Goal: Communication & Community: Answer question/provide support

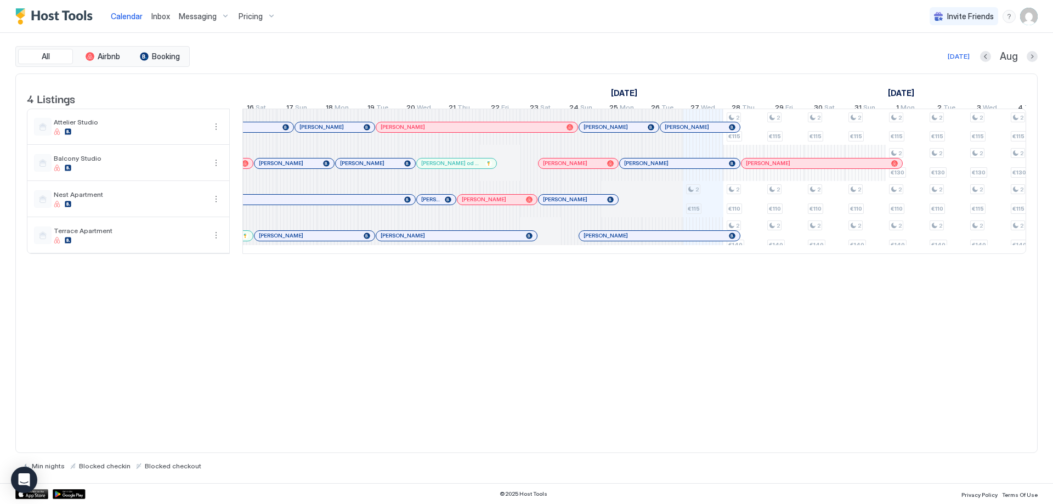
click at [375, 168] on div at bounding box center [375, 163] width 9 height 9
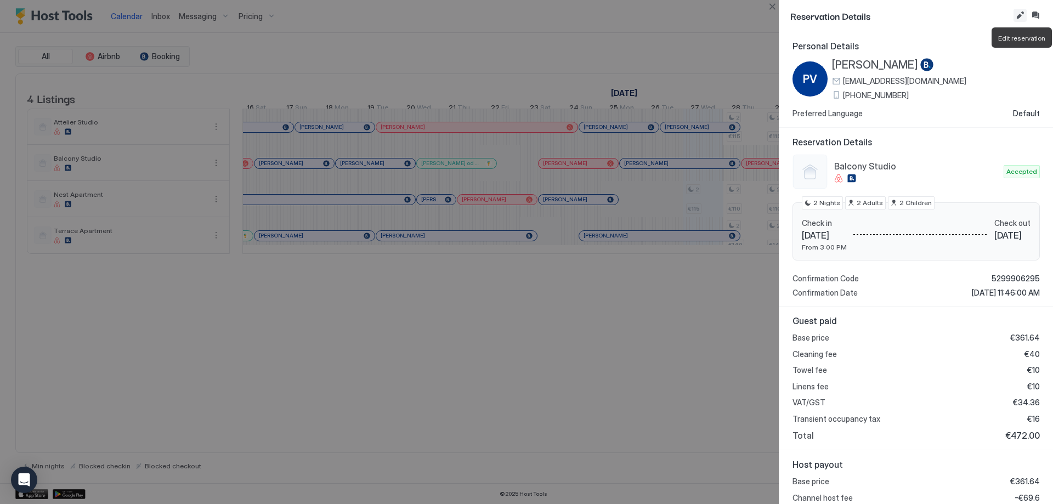
click at [525, 17] on button "Edit reservation" at bounding box center [1019, 15] width 13 height 13
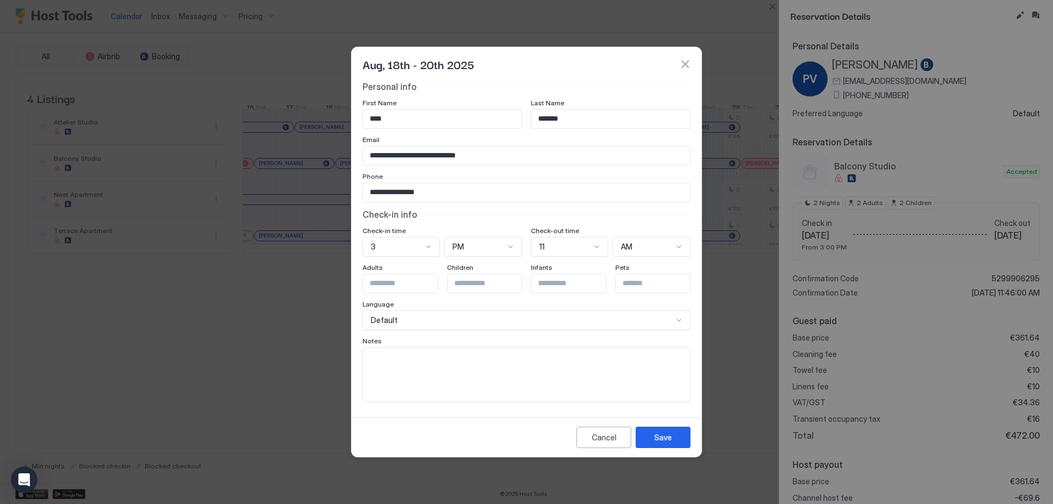
click at [525, 65] on button "button" at bounding box center [684, 64] width 11 height 11
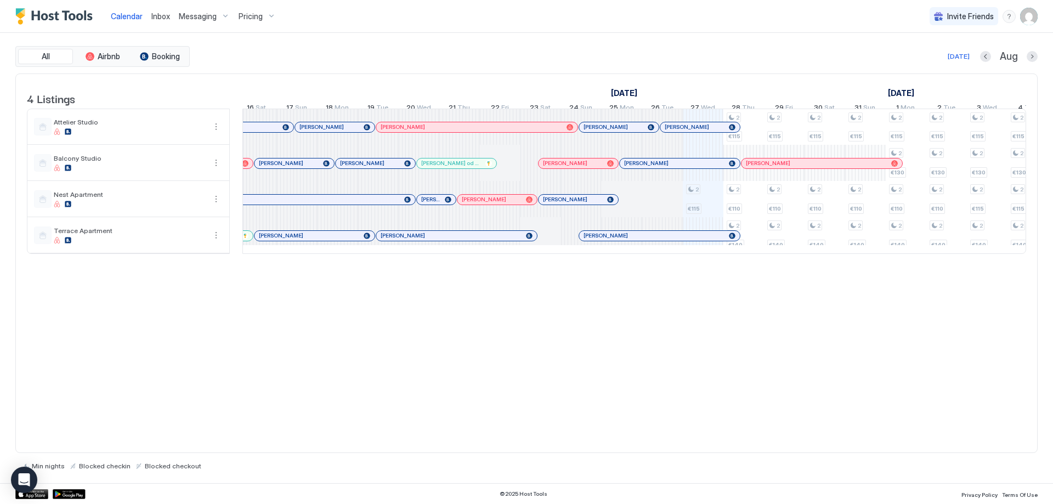
click at [373, 168] on div at bounding box center [375, 163] width 9 height 9
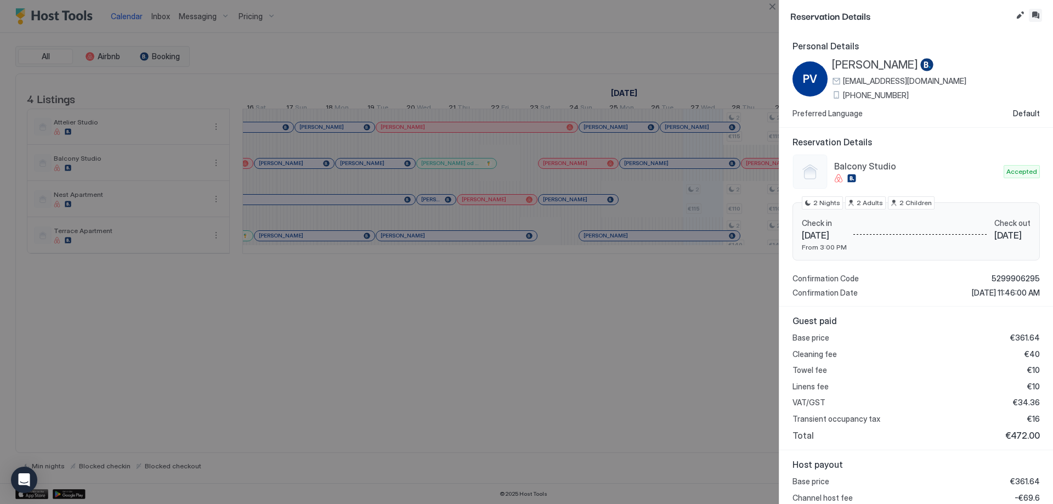
click at [525, 18] on button "Inbox" at bounding box center [1035, 15] width 13 height 13
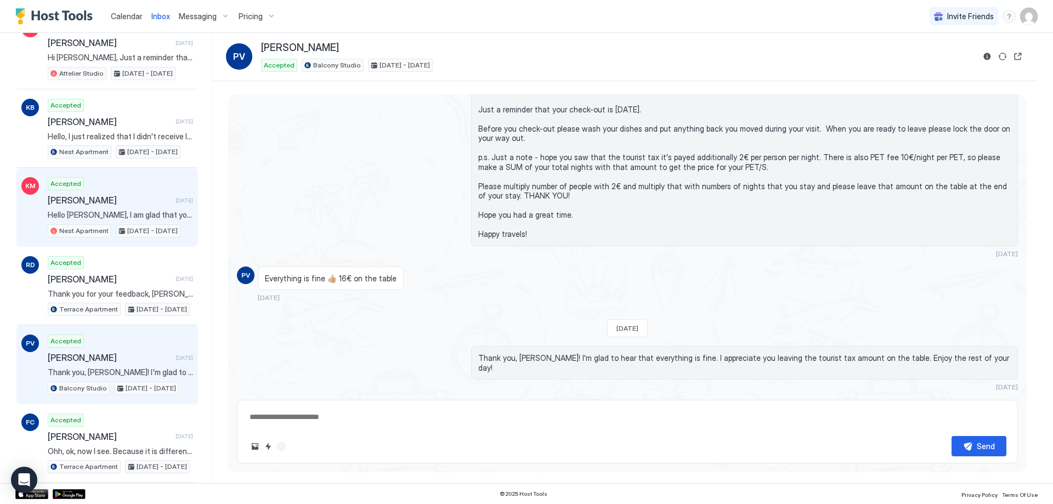
scroll to position [603, 0]
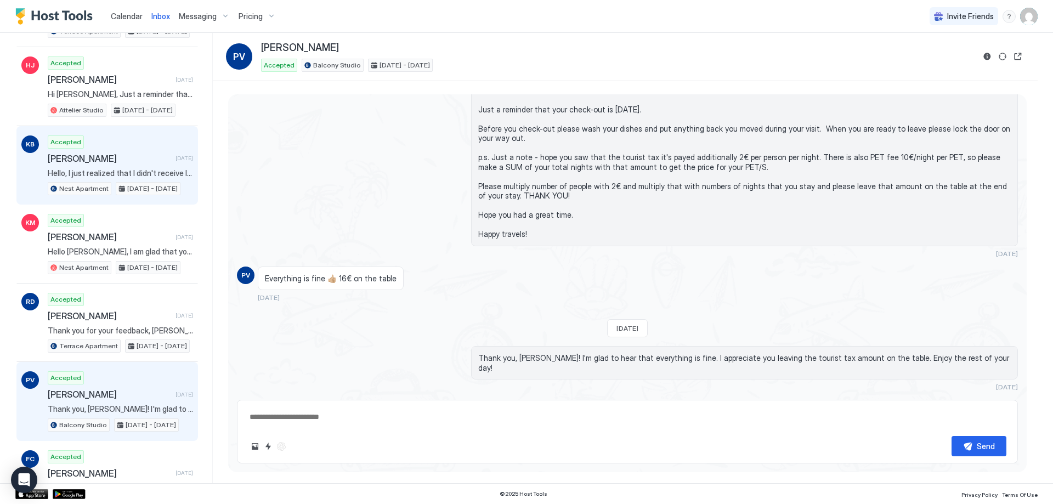
click at [143, 165] on div "Accepted [PERSON_NAME] [DATE] Hello, I just realized that I didn't receive IDs …" at bounding box center [120, 165] width 145 height 60
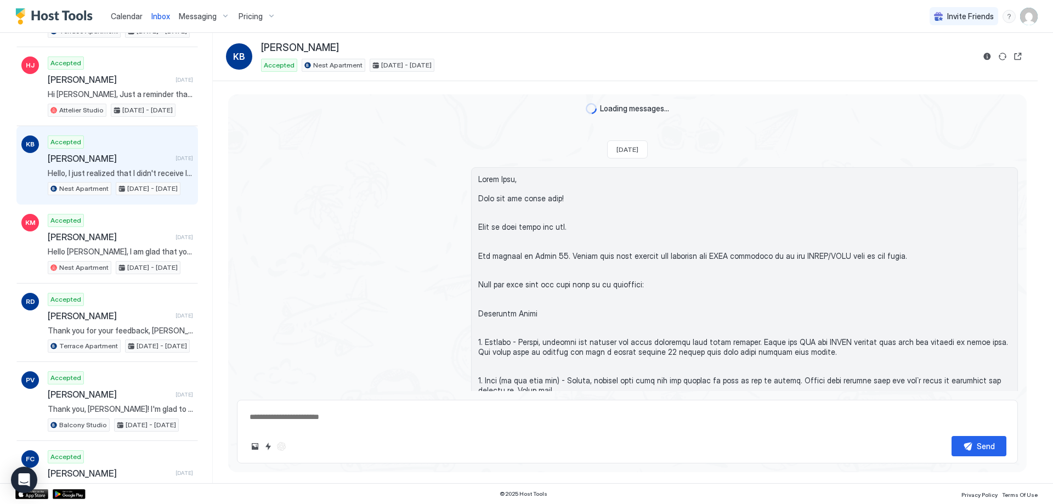
scroll to position [1045, 0]
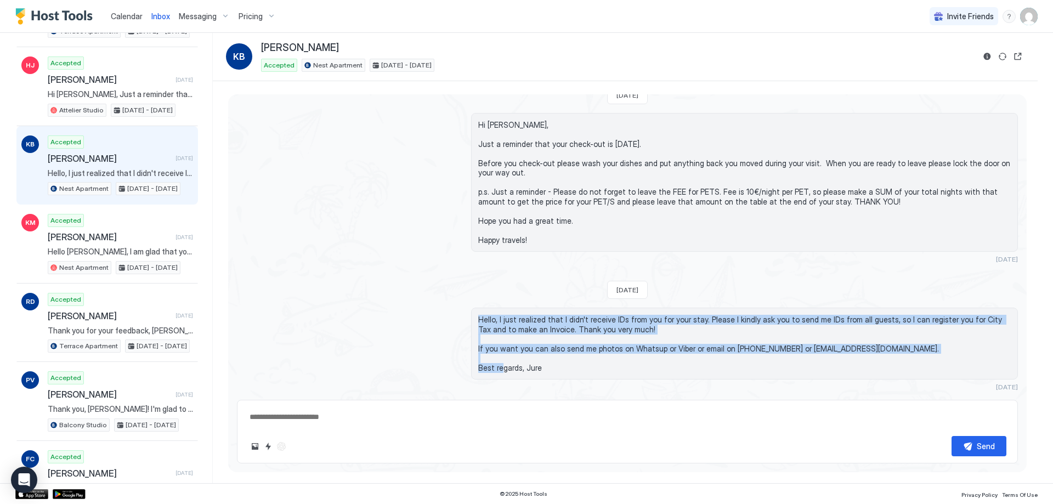
drag, startPoint x: 476, startPoint y: 319, endPoint x: 827, endPoint y: 368, distance: 353.7
click at [525, 368] on span "Hello, I just realized that I didn't receive IDs from you for your stay. Please…" at bounding box center [744, 344] width 532 height 58
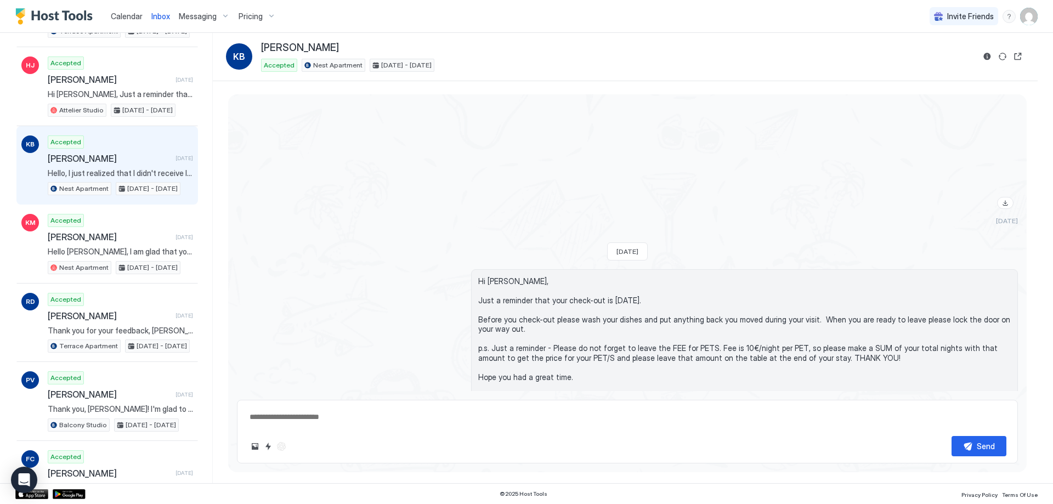
scroll to position [1201, 0]
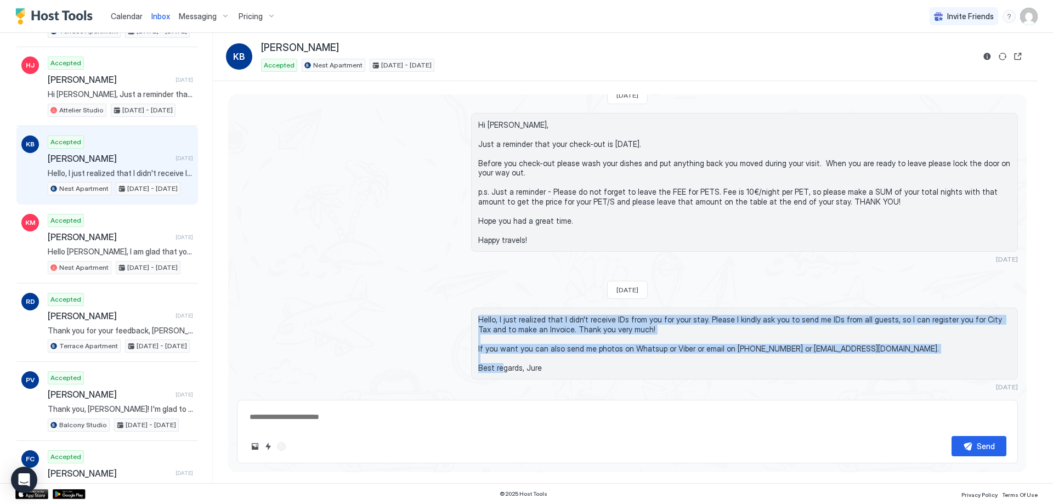
copy span "Hello, I just realized that I didn't receive IDs from you for your stay. Please…"
click at [398, 326] on div "Hello, I just realized that I didn't receive IDs from you for your stay. Please…" at bounding box center [627, 349] width 781 height 83
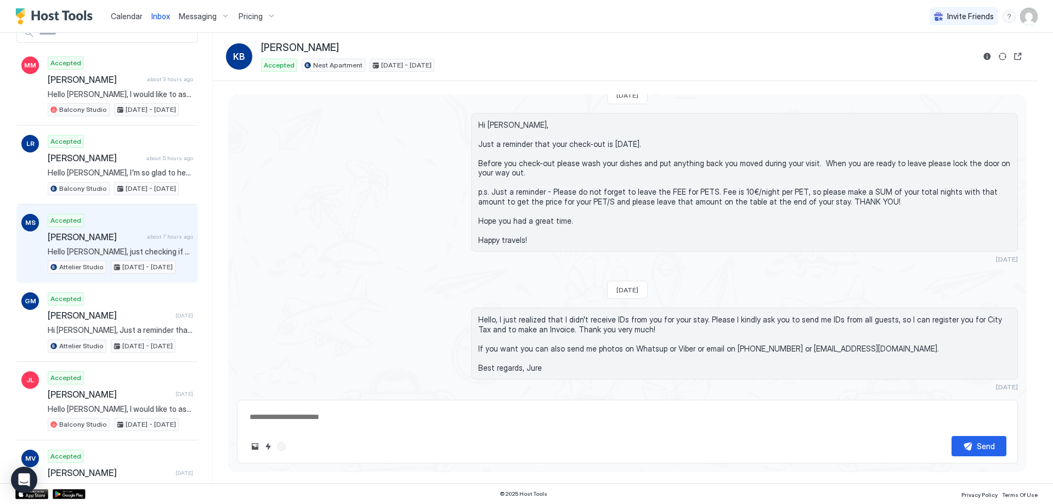
scroll to position [0, 0]
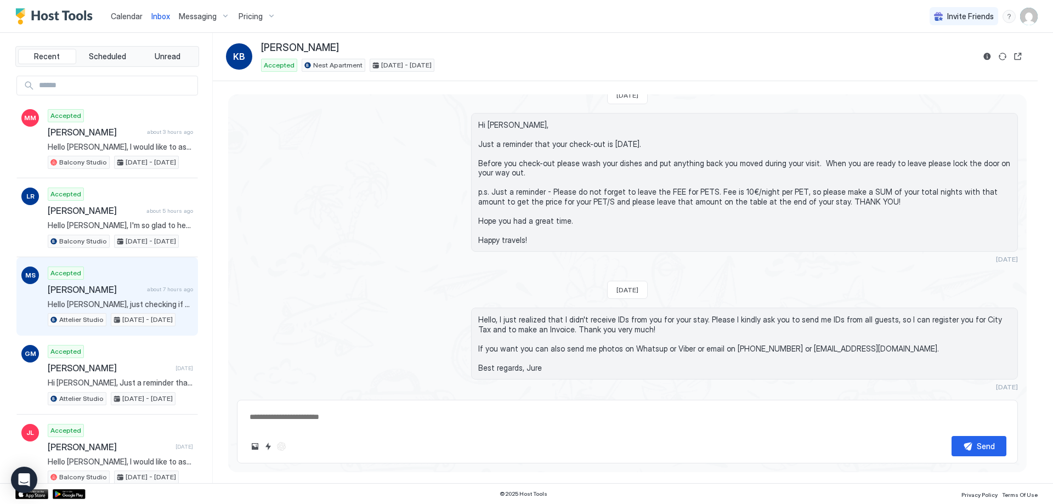
click at [100, 291] on span "[PERSON_NAME]" at bounding box center [95, 289] width 95 height 11
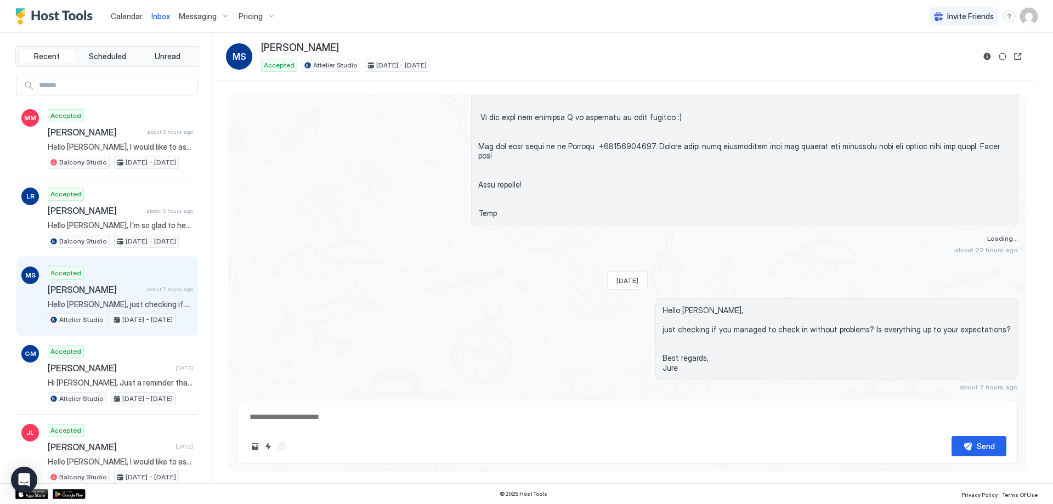
scroll to position [1099, 0]
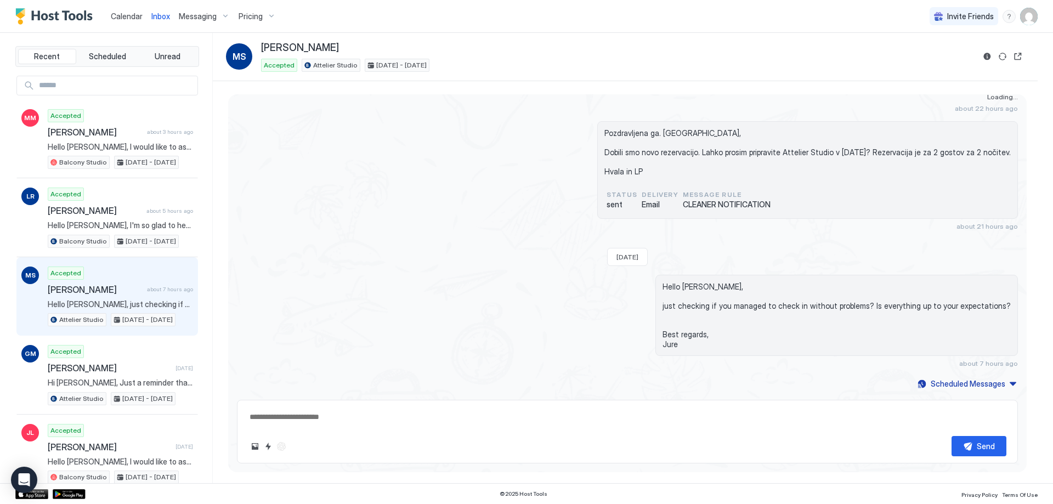
click at [467, 425] on textarea at bounding box center [627, 417] width 758 height 20
paste textarea "**********"
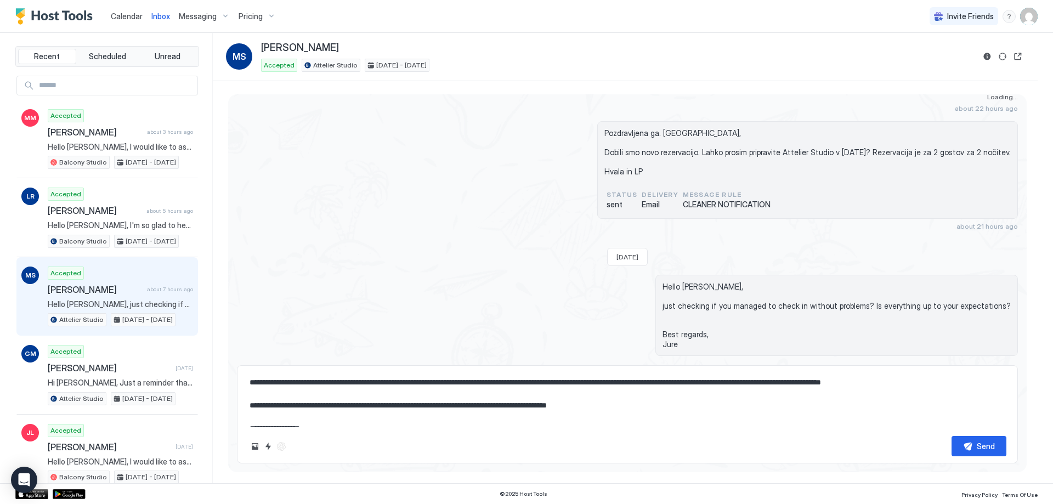
scroll to position [6, 0]
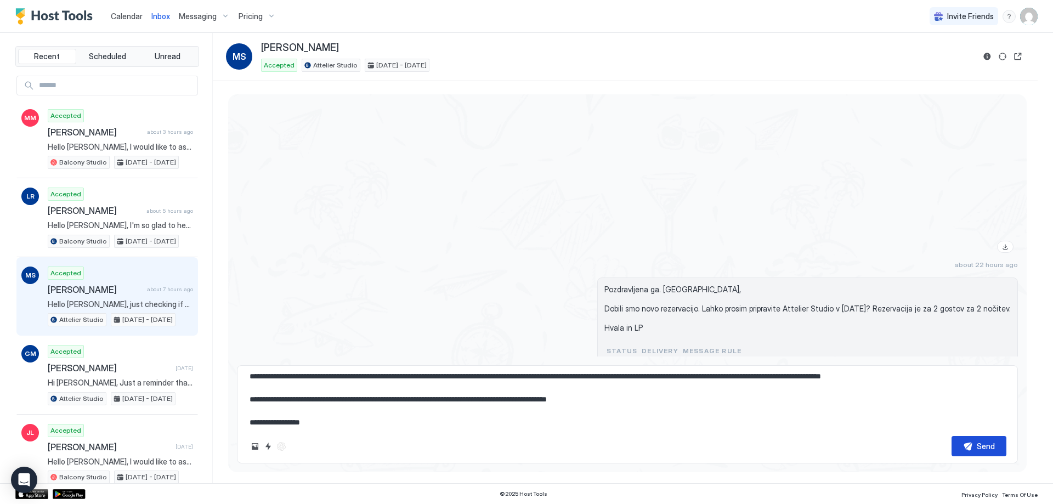
type textarea "**********"
click at [525, 448] on button "Send" at bounding box center [978, 446] width 55 height 20
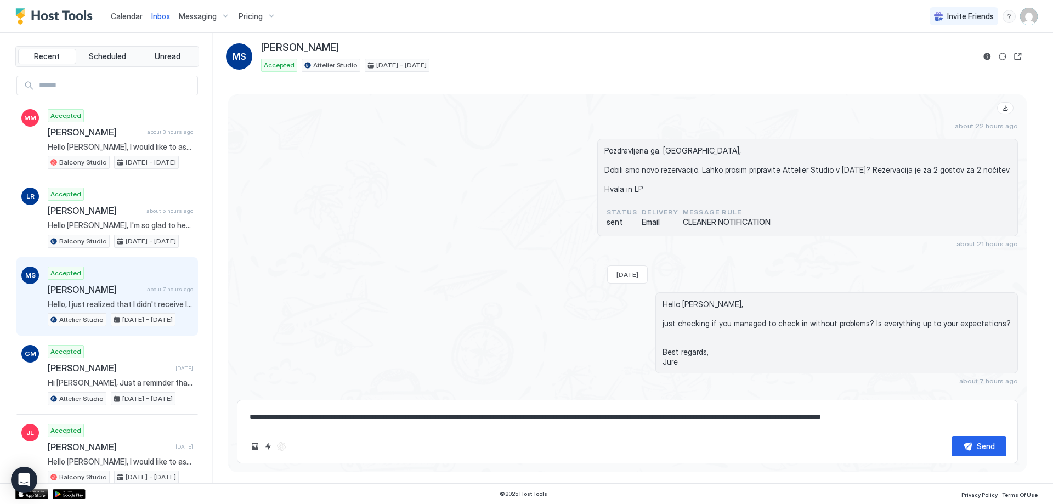
scroll to position [1348, 0]
